Goal: Task Accomplishment & Management: Manage account settings

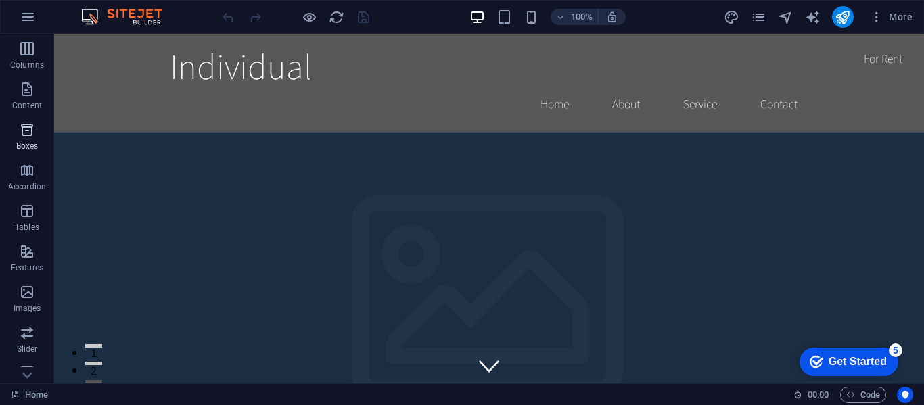
scroll to position [259, 0]
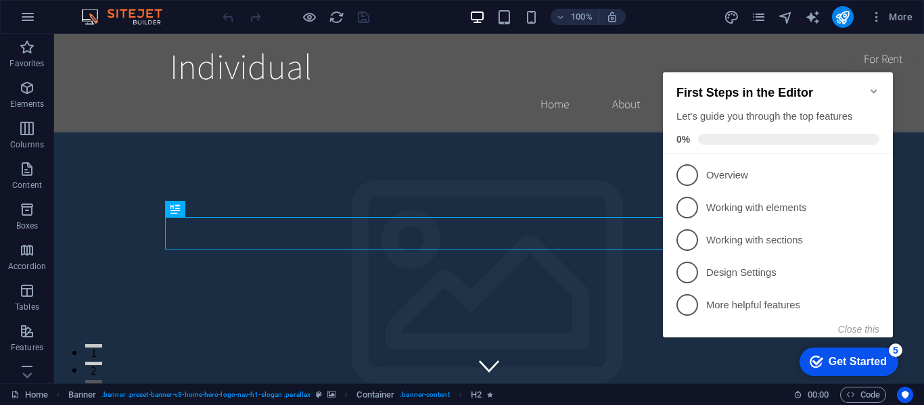
click at [879, 86] on icon "Minimize checklist" at bounding box center [874, 91] width 11 height 11
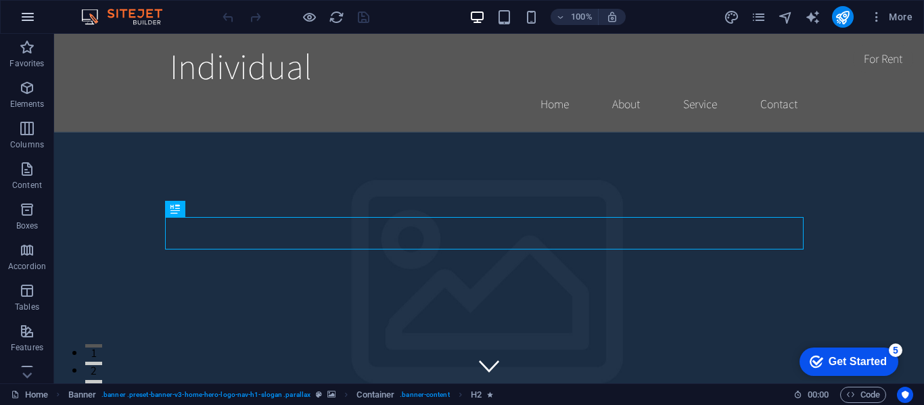
click at [0, 0] on icon "button" at bounding box center [0, 0] width 0 height 0
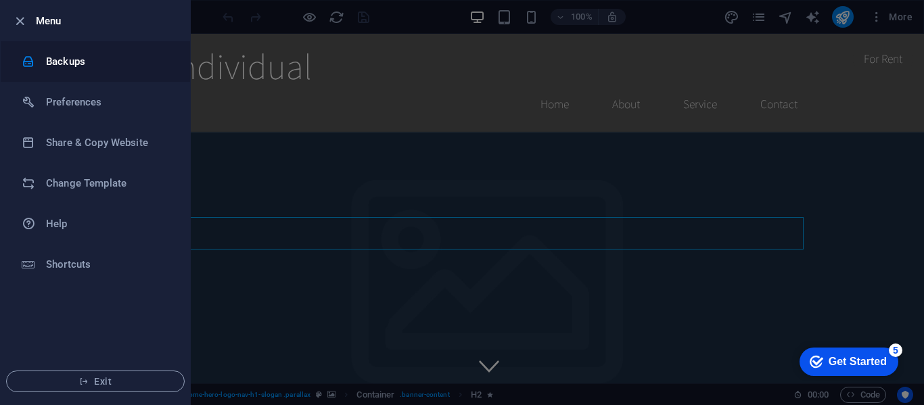
click at [67, 59] on h6 "Backups" at bounding box center [108, 61] width 125 height 16
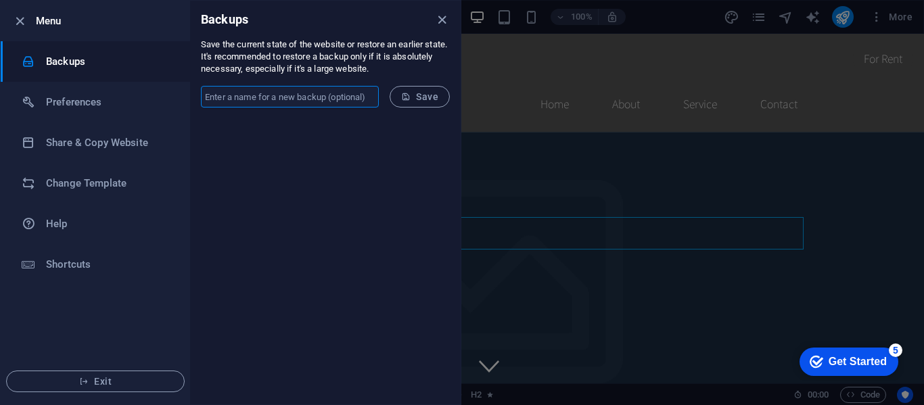
type input "Lighthouse Media"
drag, startPoint x: 302, startPoint y: 91, endPoint x: 24, endPoint y: 82, distance: 278.2
click at [24, 82] on div "Menu Backups Preferences Share & Copy Website Change Template Help Shortcuts Ex…" at bounding box center [230, 202] width 461 height 405
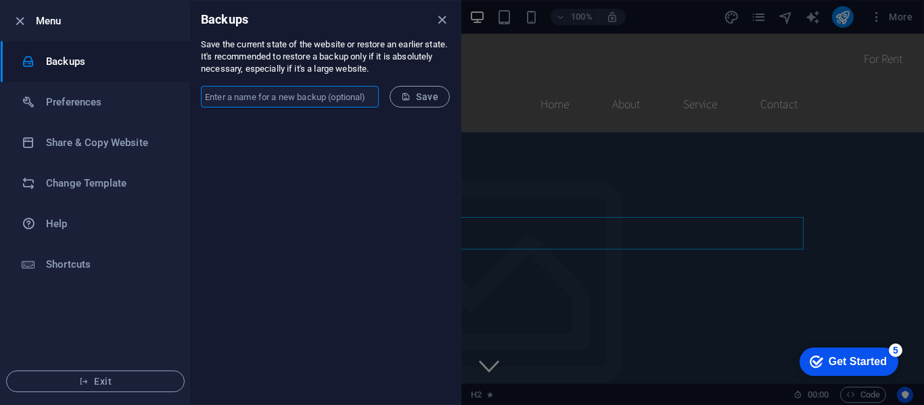
click at [0, 0] on div at bounding box center [0, 0] width 0 height 0
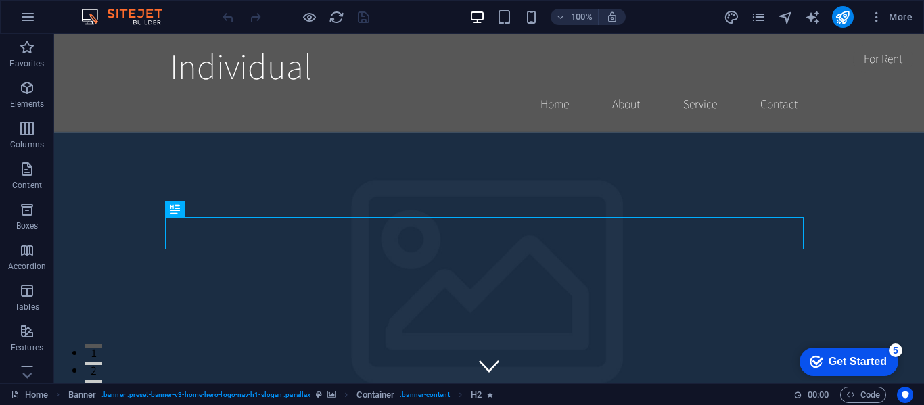
click at [0, 0] on div "More" at bounding box center [0, 0] width 0 height 0
click at [0, 0] on icon "pages" at bounding box center [0, 0] width 0 height 0
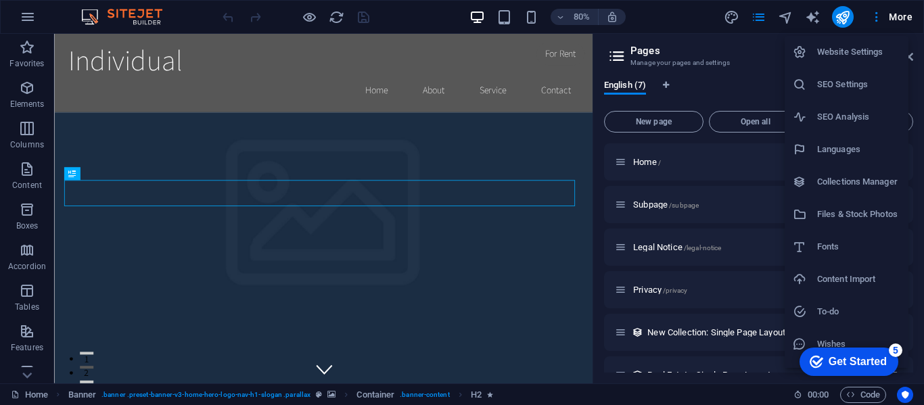
click at [858, 49] on h6 "Website Settings" at bounding box center [858, 52] width 83 height 16
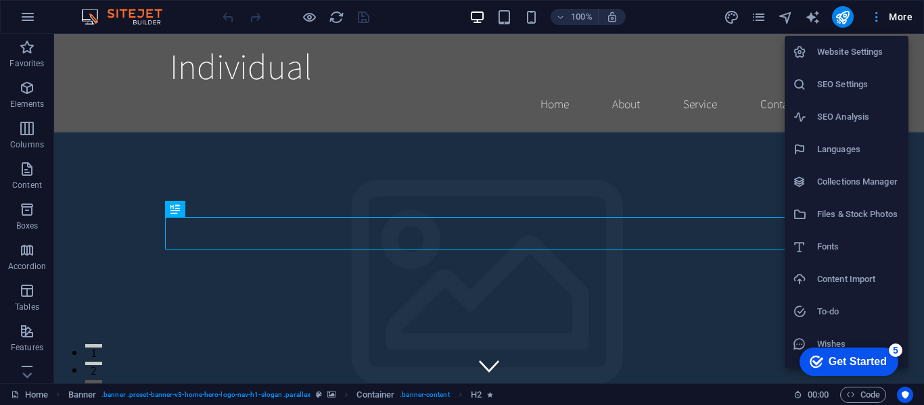
click at [877, 17] on div at bounding box center [462, 202] width 924 height 405
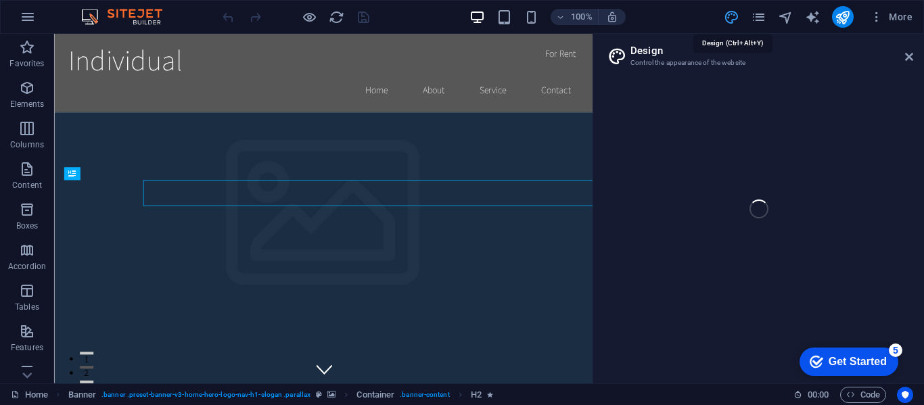
select select "rem"
select select "200"
select select "px"
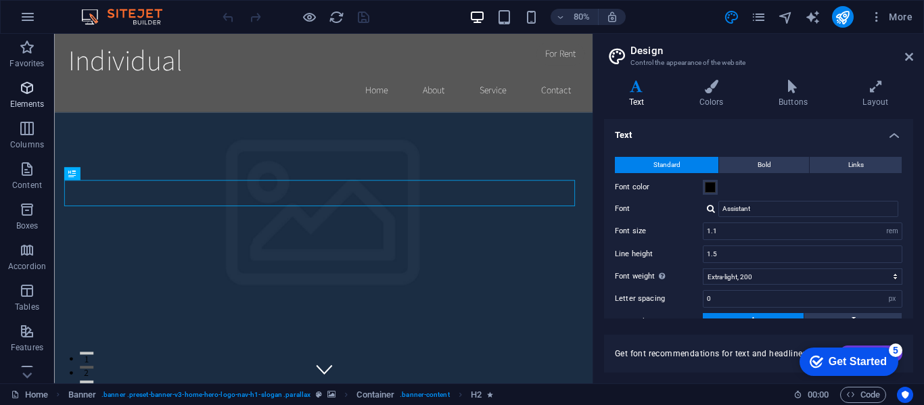
click at [26, 91] on icon "button" at bounding box center [27, 88] width 16 height 16
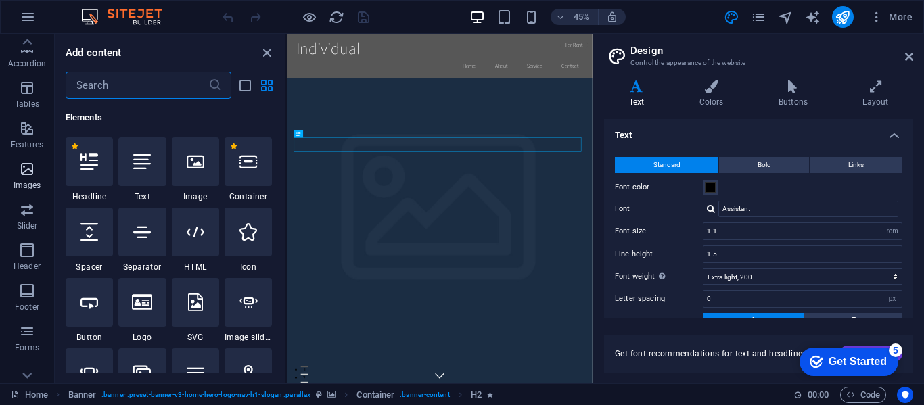
scroll to position [259, 0]
click at [861, 357] on div "Get Started" at bounding box center [858, 362] width 58 height 12
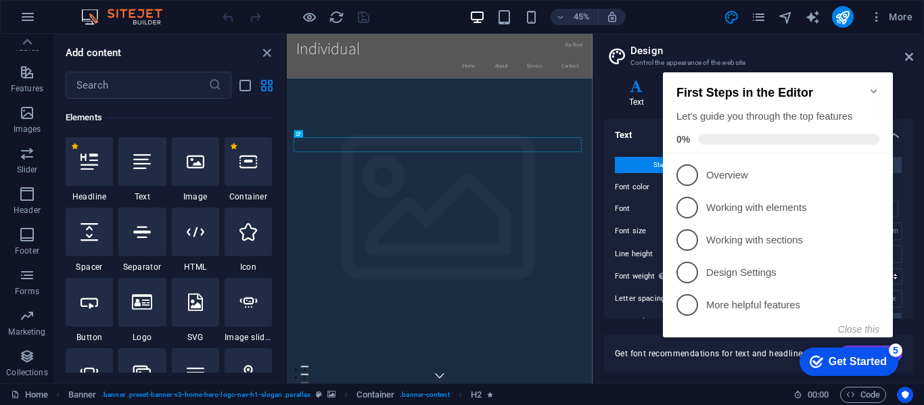
click at [875, 89] on icon "Minimize checklist" at bounding box center [874, 91] width 6 height 4
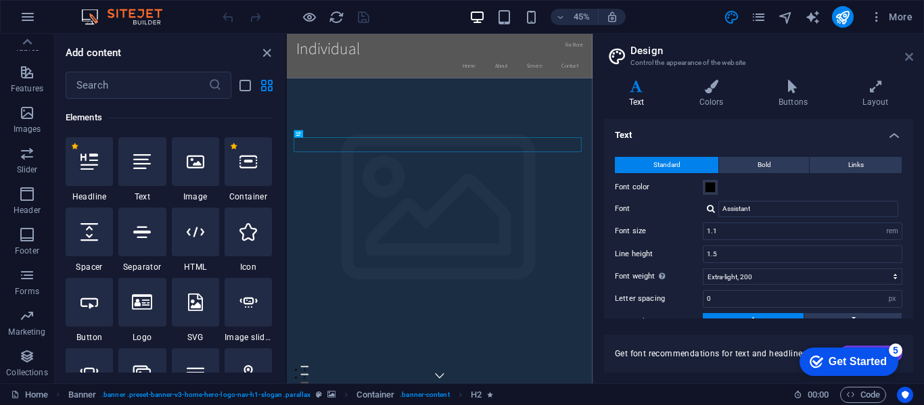
click at [0, 0] on icon at bounding box center [0, 0] width 0 height 0
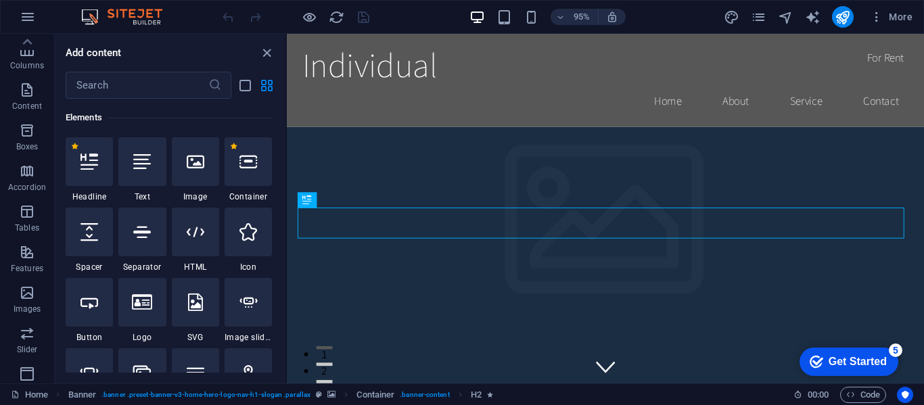
scroll to position [0, 0]
click at [27, 54] on icon "button" at bounding box center [27, 47] width 16 height 16
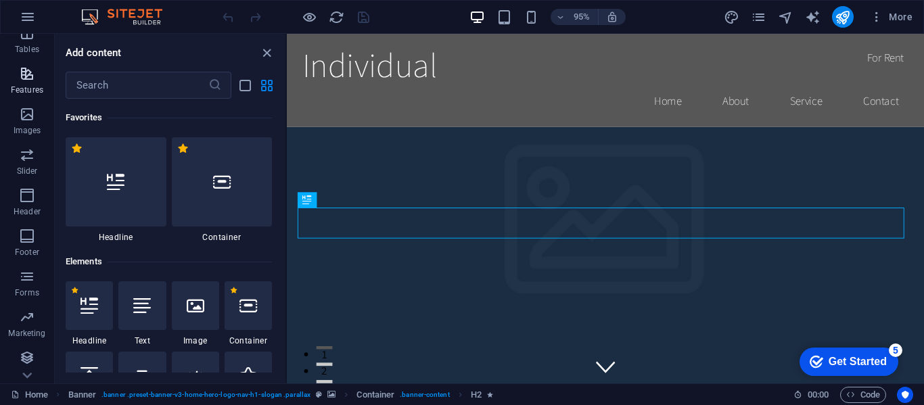
scroll to position [259, 0]
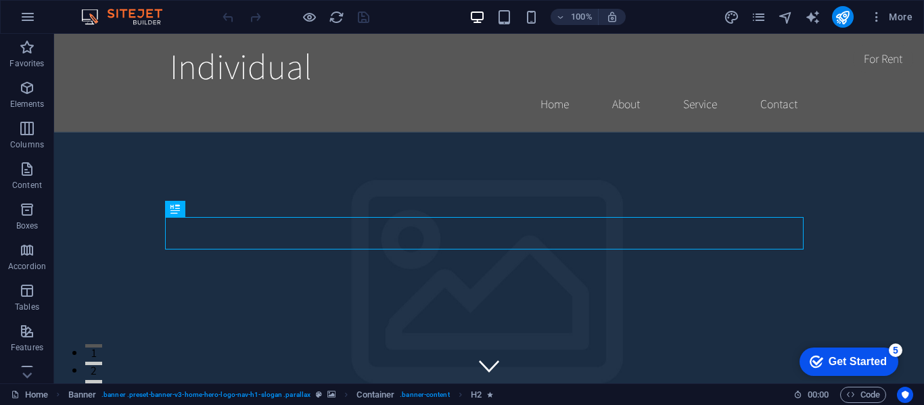
click at [341, 19] on icon "reload" at bounding box center [337, 17] width 16 height 16
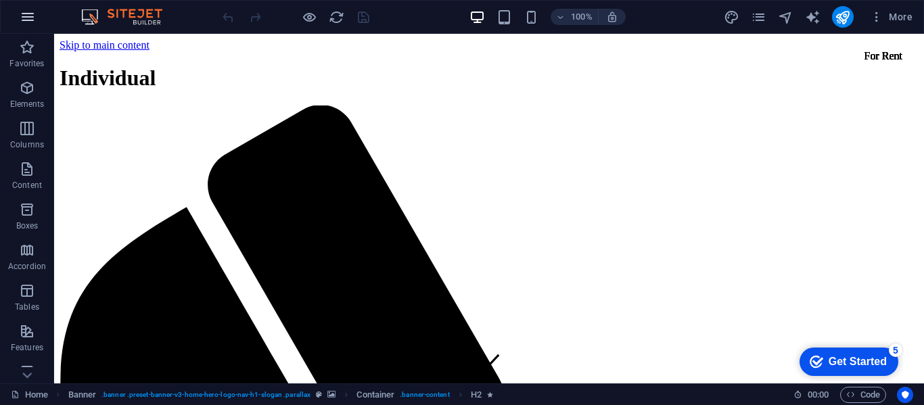
click at [0, 0] on icon "button" at bounding box center [0, 0] width 0 height 0
